Goal: Task Accomplishment & Management: Use online tool/utility

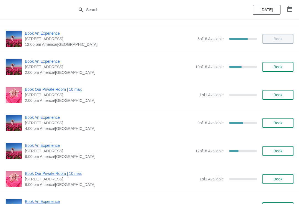
scroll to position [78, 0]
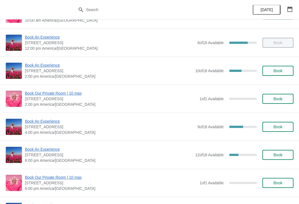
click at [41, 67] on span "Book An Experience" at bounding box center [109, 65] width 168 height 6
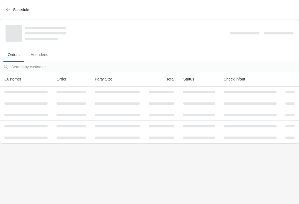
scroll to position [0, 0]
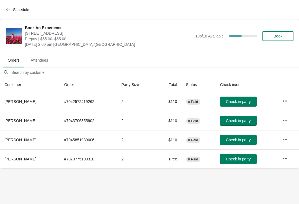
click at [235, 154] on button "Check in party" at bounding box center [238, 159] width 37 height 10
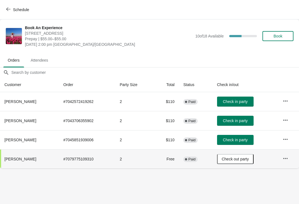
click at [237, 119] on span "Check in party" at bounding box center [235, 120] width 25 height 4
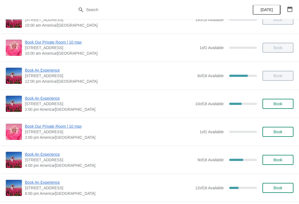
scroll to position [48, 0]
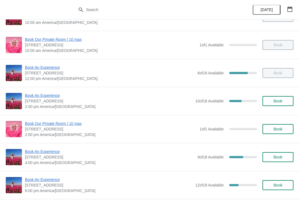
click at [51, 97] on span "Book An Experience" at bounding box center [109, 96] width 168 height 6
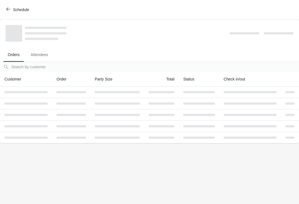
scroll to position [0, 0]
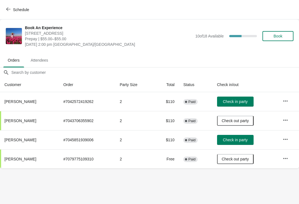
click at [285, 138] on icon "button" at bounding box center [286, 139] width 6 height 6
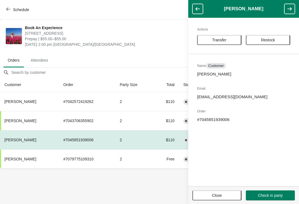
click at [229, 40] on span "Transfer" at bounding box center [219, 40] width 34 height 4
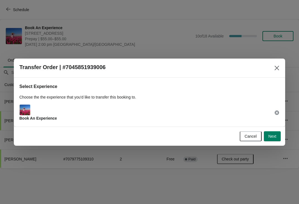
click at [275, 134] on span "Next" at bounding box center [273, 136] width 8 height 4
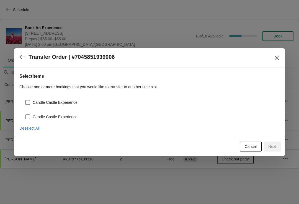
click at [29, 117] on span at bounding box center [27, 116] width 5 height 5
click at [25, 114] on input "Candle Castle Experience" at bounding box center [25, 114] width 0 height 0
checkbox input "true"
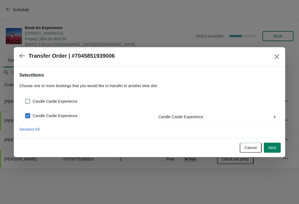
click at [33, 96] on div "Candle Castle Experience" at bounding box center [149, 99] width 260 height 12
click at [30, 101] on span at bounding box center [27, 101] width 5 height 5
click at [25, 99] on input "Candle Castle Experience" at bounding box center [25, 99] width 0 height 0
checkbox input "true"
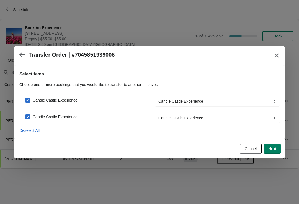
click at [274, 149] on span "Next" at bounding box center [273, 148] width 8 height 4
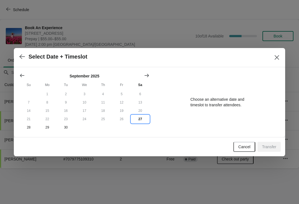
click at [142, 118] on button "27" at bounding box center [140, 119] width 19 height 8
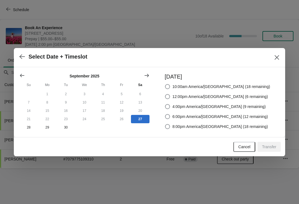
click at [240, 117] on span "6:00pm America/[GEOGRAPHIC_DATA] (12 remaining)" at bounding box center [221, 117] width 96 height 6
click at [165, 114] on input "6:00pm America/[GEOGRAPHIC_DATA] (12 remaining)" at bounding box center [165, 114] width 0 height 0
radio input "true"
click at [272, 148] on span "Transfer" at bounding box center [269, 146] width 14 height 4
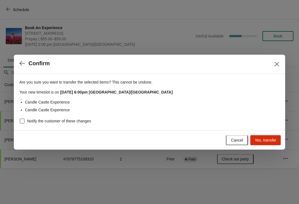
click at [25, 117] on label "Notify the customer of these changes" at bounding box center [55, 121] width 72 height 8
click at [20, 118] on input "Notify the customer of these changes" at bounding box center [20, 118] width 0 height 0
checkbox input "true"
click at [270, 140] on span "Yes, transfer" at bounding box center [266, 140] width 22 height 4
